Goal: Find specific page/section: Find specific page/section

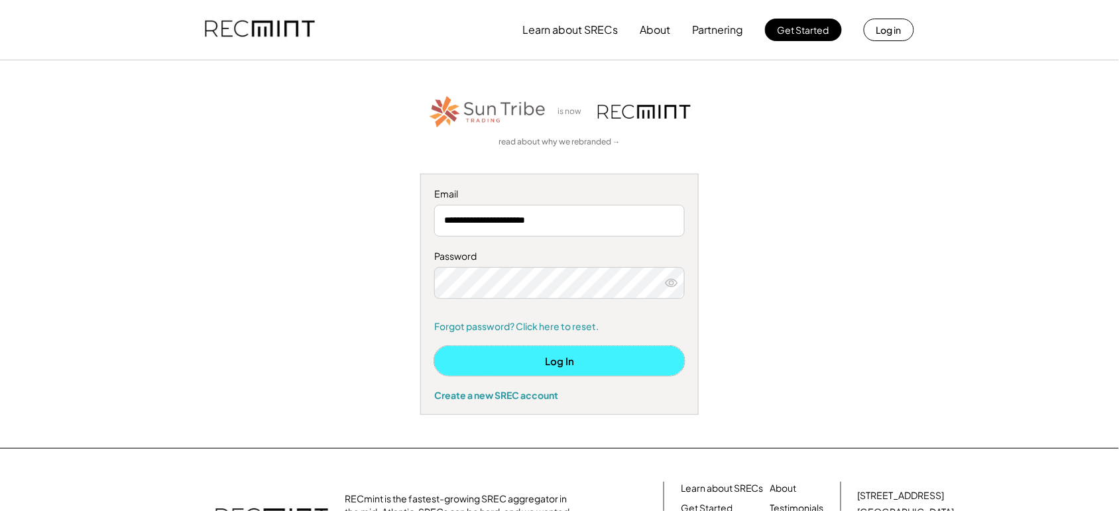
click at [503, 365] on button "Log In" at bounding box center [559, 361] width 251 height 30
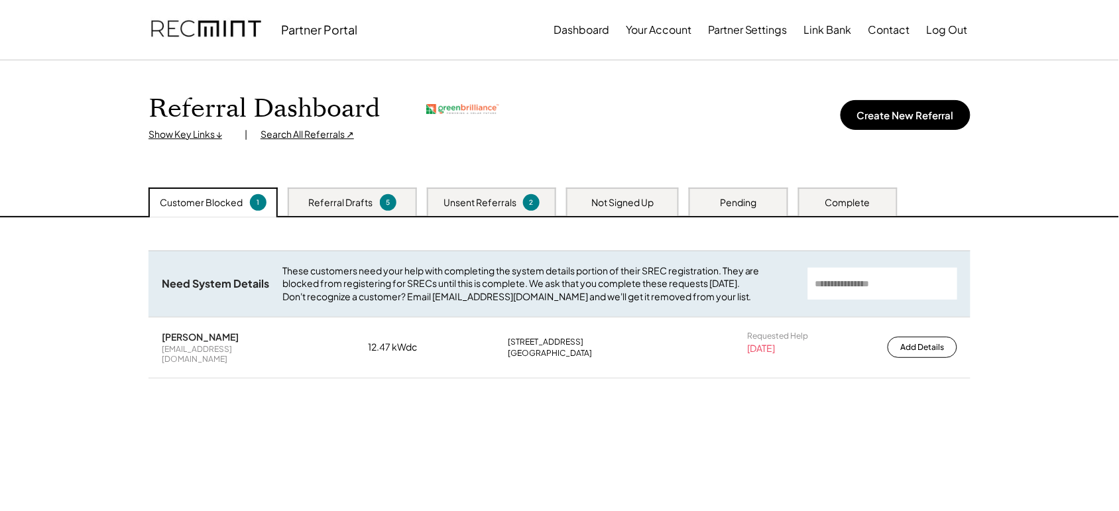
click at [339, 207] on div "Referral Drafts" at bounding box center [341, 202] width 64 height 13
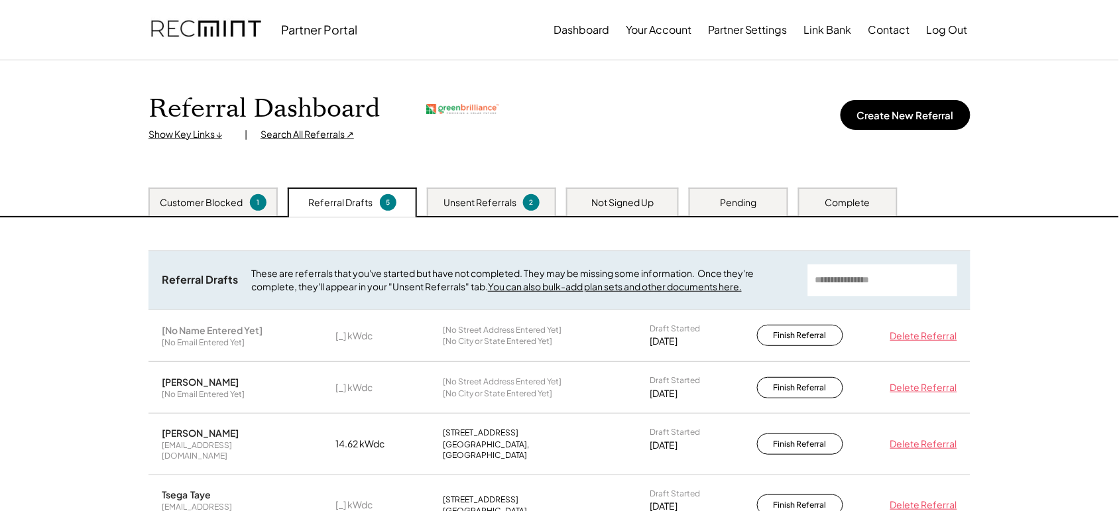
click at [487, 196] on div "Unsent Referrals" at bounding box center [480, 202] width 73 height 13
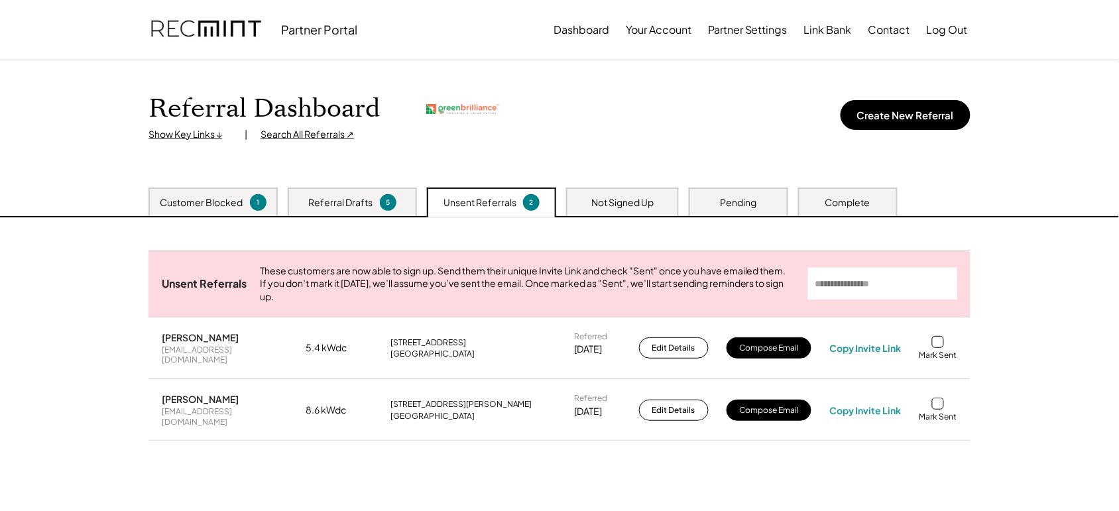
click at [595, 200] on div "Not Signed Up" at bounding box center [623, 202] width 62 height 13
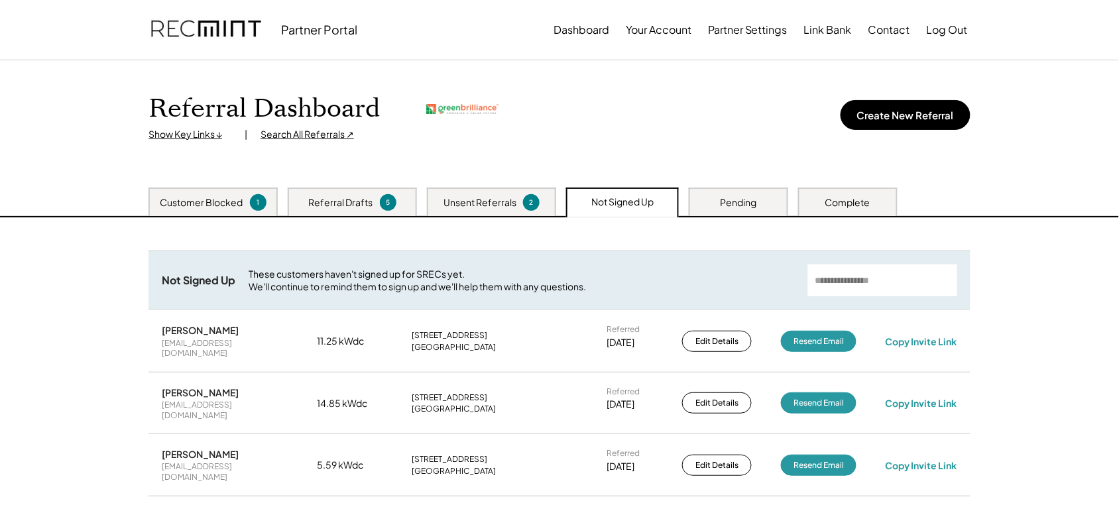
click at [780, 120] on div "Referral Dashboard Show Key Links ↓ | Search All Referrals ↗ Create New Referral" at bounding box center [560, 118] width 822 height 48
click at [279, 136] on div "Search All Referrals ↗" at bounding box center [308, 134] width 94 height 13
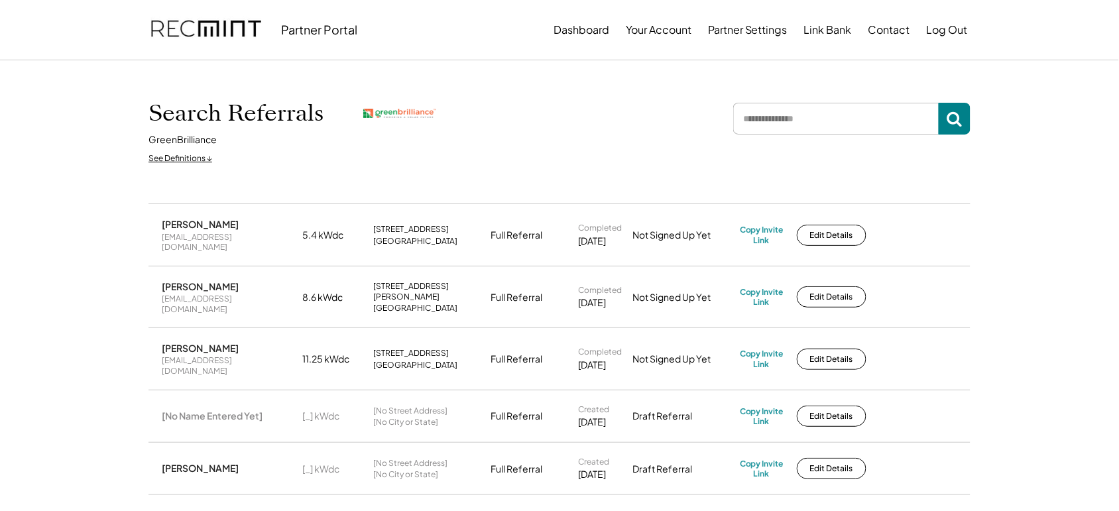
click at [773, 127] on input "input" at bounding box center [836, 119] width 206 height 32
type input "******"
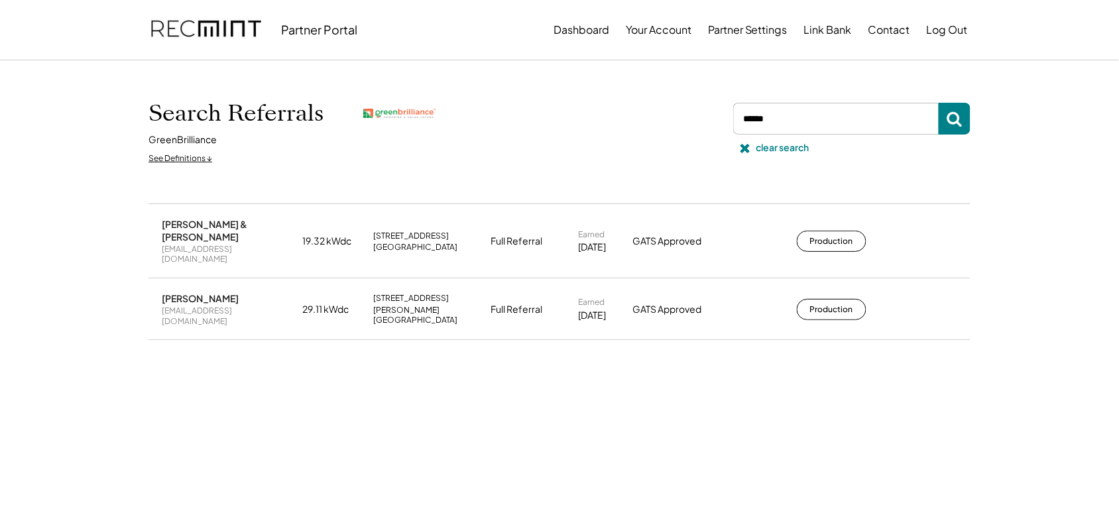
click at [824, 299] on button "Production" at bounding box center [832, 309] width 70 height 21
click at [765, 148] on div "clear search" at bounding box center [783, 147] width 53 height 13
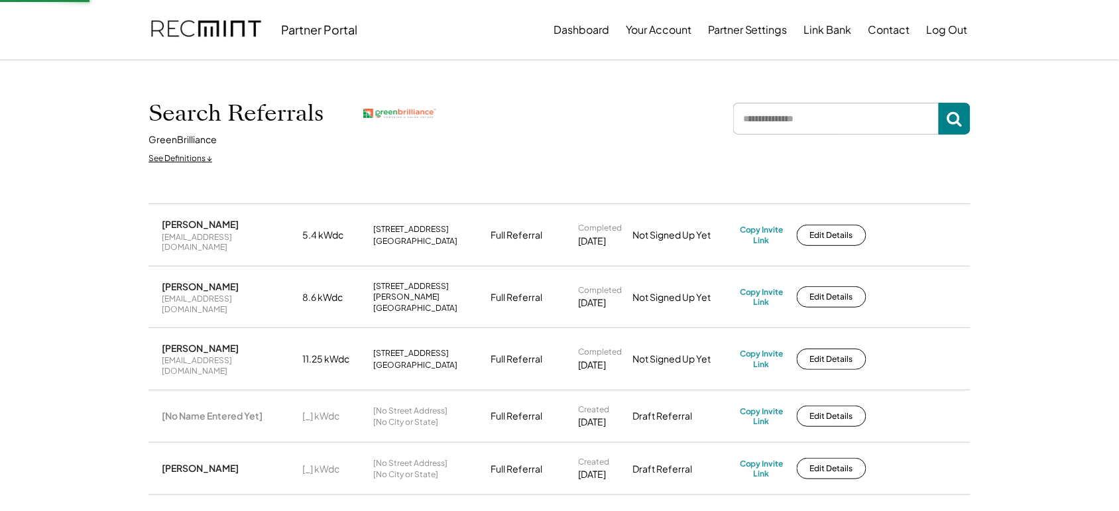
click at [771, 123] on input "input" at bounding box center [836, 119] width 206 height 32
type input "****"
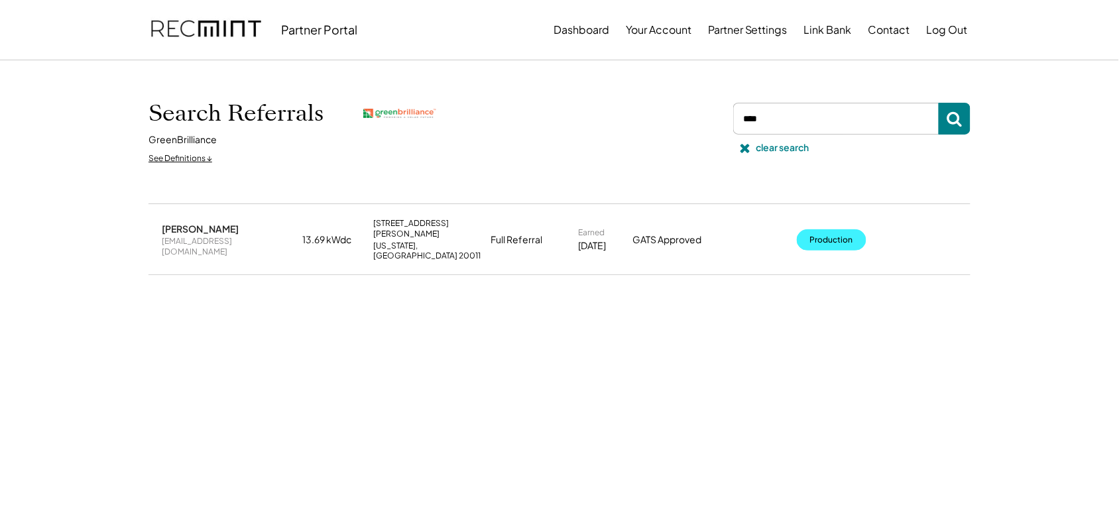
click at [837, 233] on button "Production" at bounding box center [832, 239] width 70 height 21
click at [763, 148] on div "clear search" at bounding box center [783, 147] width 53 height 13
